Goal: Information Seeking & Learning: Learn about a topic

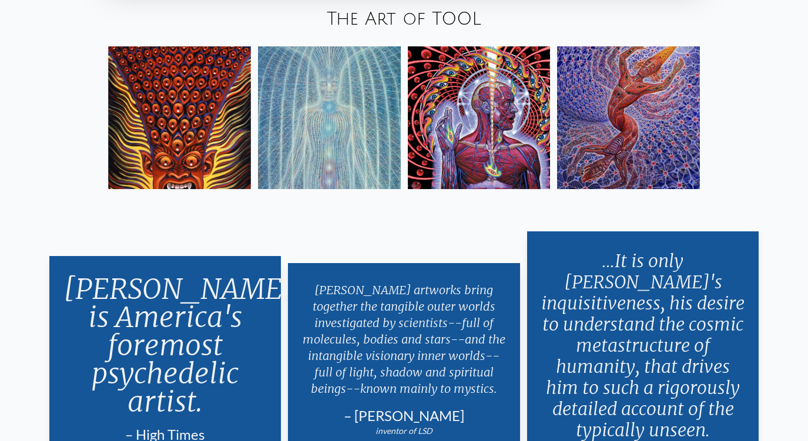
scroll to position [2009, 0]
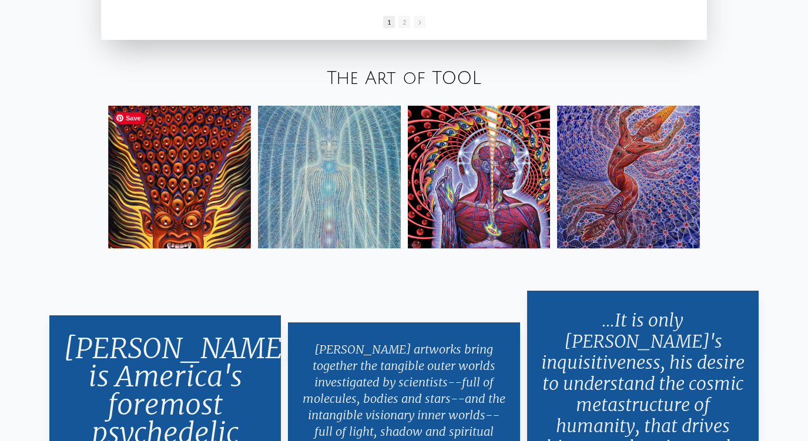
click at [195, 182] on img at bounding box center [179, 177] width 143 height 143
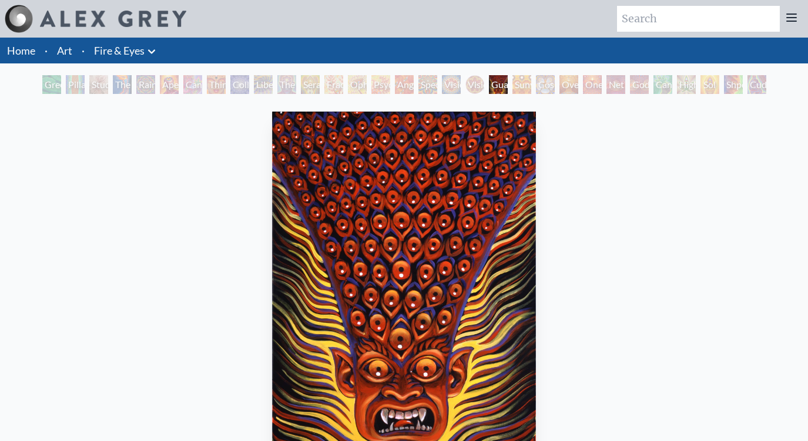
click at [273, 80] on div "Liberation Through Seeing" at bounding box center [263, 84] width 19 height 19
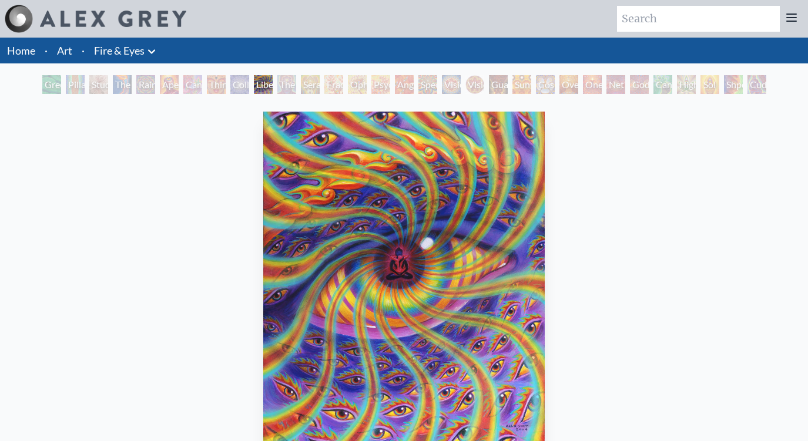
click at [273, 79] on div "Liberation Through Seeing" at bounding box center [263, 84] width 19 height 19
click at [365, 79] on div "Ophanic Eyelash" at bounding box center [357, 84] width 19 height 19
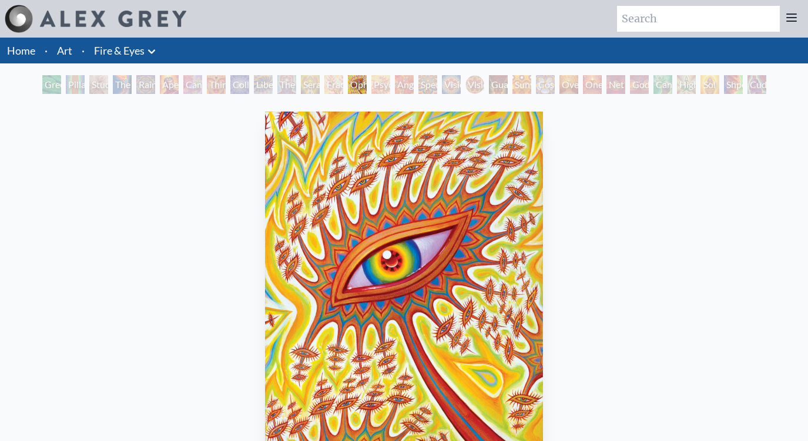
click at [403, 80] on div "Angel Skin" at bounding box center [404, 84] width 19 height 19
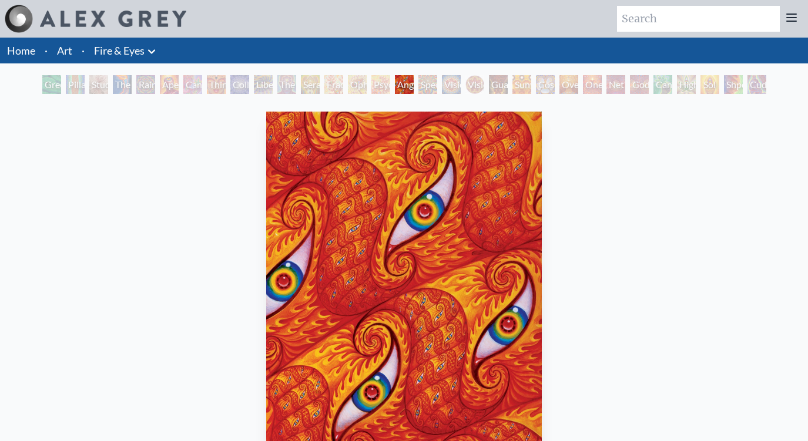
click at [437, 78] on div "Spectral Lotus" at bounding box center [427, 84] width 19 height 19
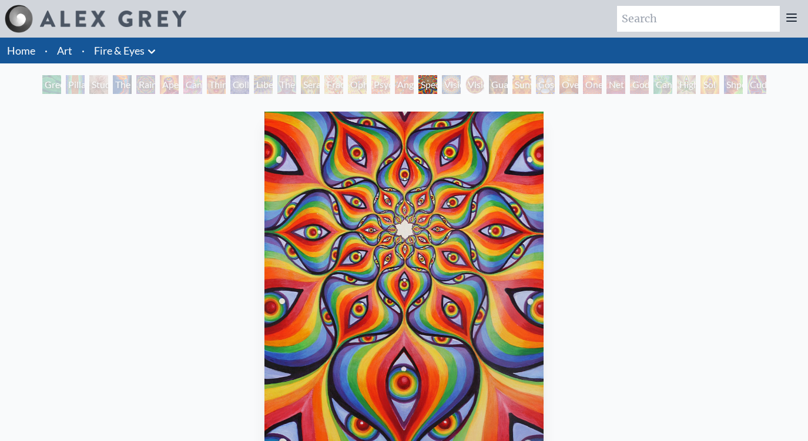
click at [492, 75] on div "Guardian of Infinite Vision" at bounding box center [498, 84] width 19 height 19
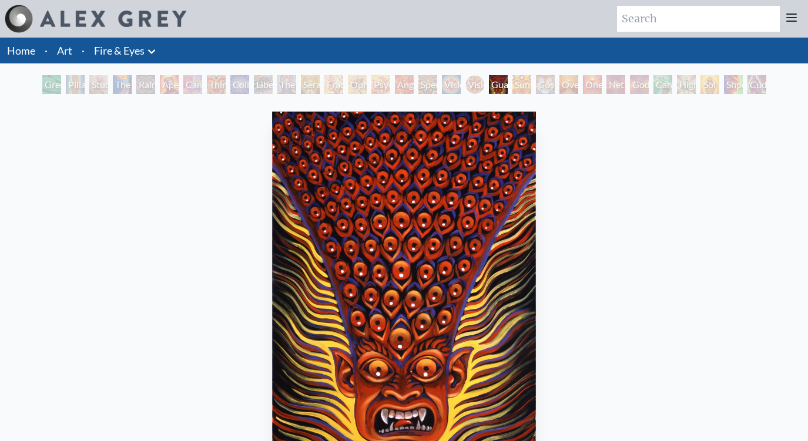
click at [92, 18] on img at bounding box center [113, 19] width 146 height 16
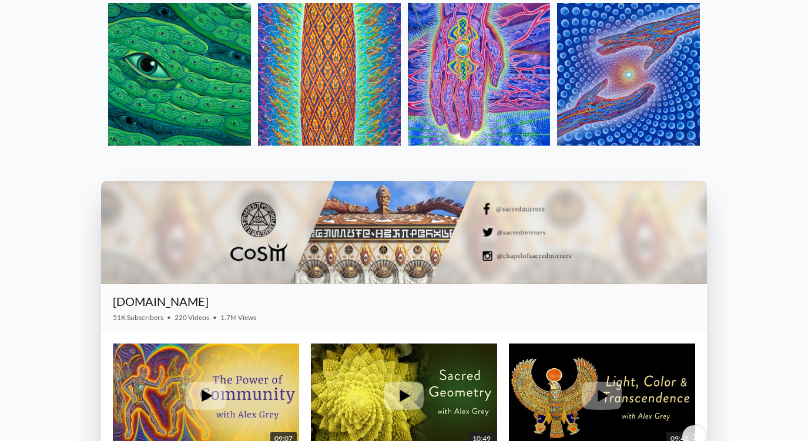
scroll to position [1368, 0]
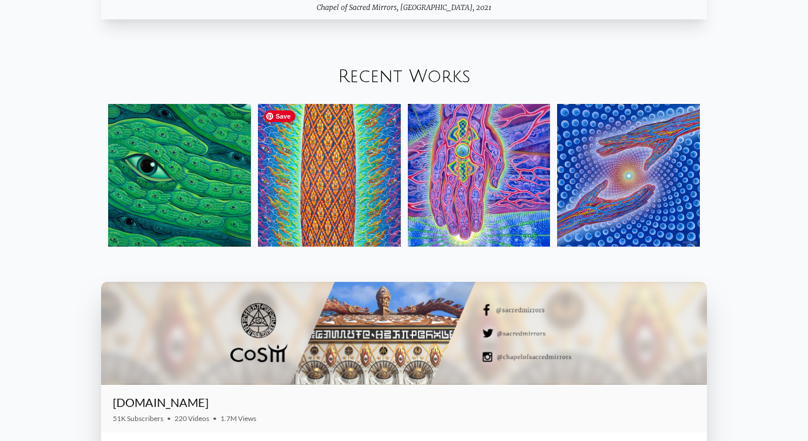
click at [365, 167] on img at bounding box center [329, 175] width 143 height 143
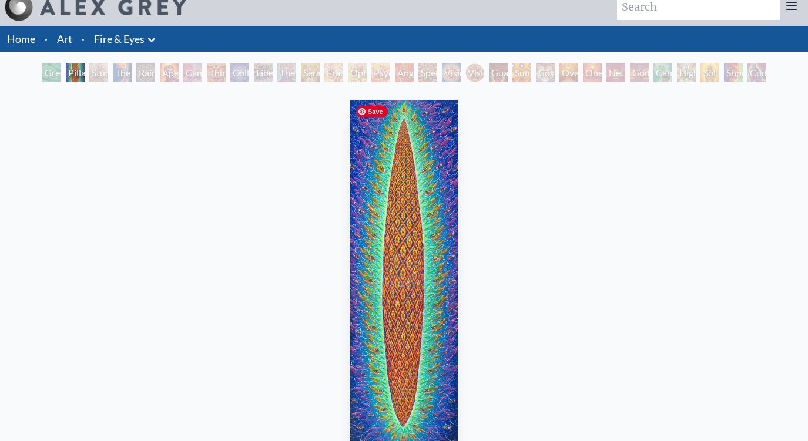
scroll to position [12, 0]
click at [407, 70] on div "Angel Skin" at bounding box center [404, 72] width 19 height 19
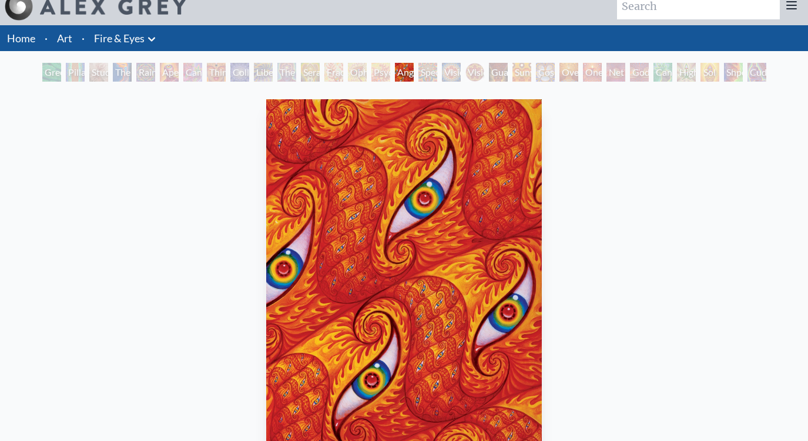
click at [437, 69] on div "Spectral Lotus" at bounding box center [427, 72] width 19 height 19
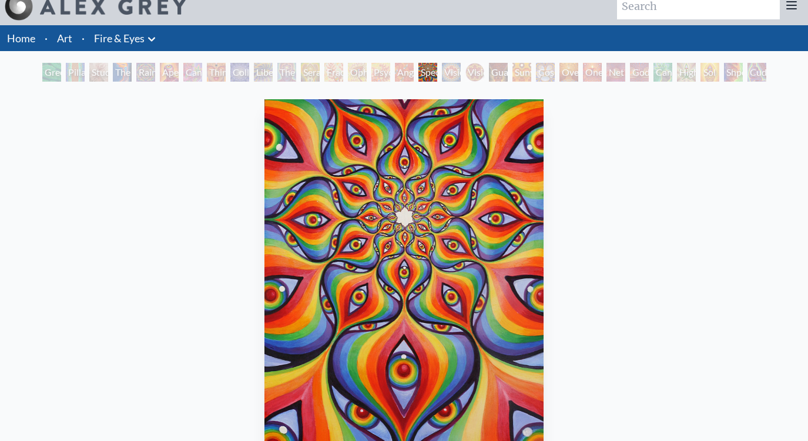
click at [484, 63] on div "Vision Crystal Tondo" at bounding box center [474, 72] width 19 height 19
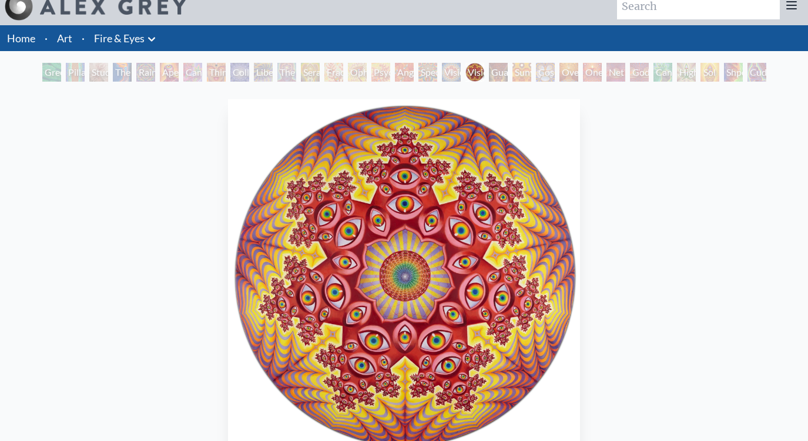
click at [565, 61] on div "Home · Art · Fire & Eyes Anatomical Drawings" at bounding box center [404, 446] width 808 height 842
click at [636, 70] on div "Godself" at bounding box center [639, 72] width 19 height 19
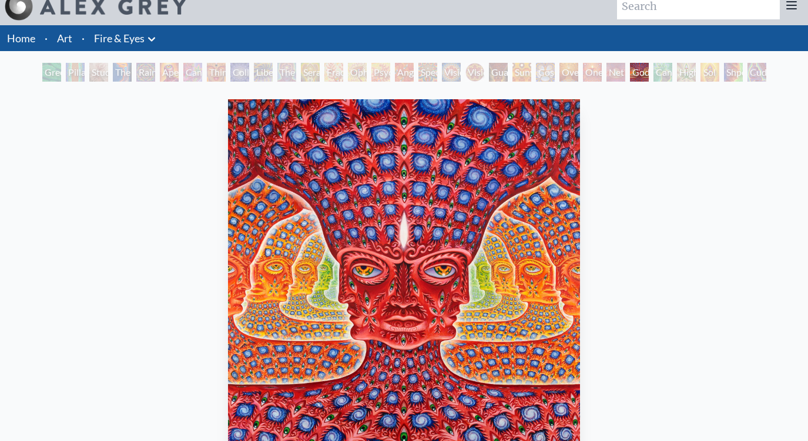
click at [672, 69] on div "Cannafist" at bounding box center [662, 72] width 19 height 19
